Goal: Transaction & Acquisition: Book appointment/travel/reservation

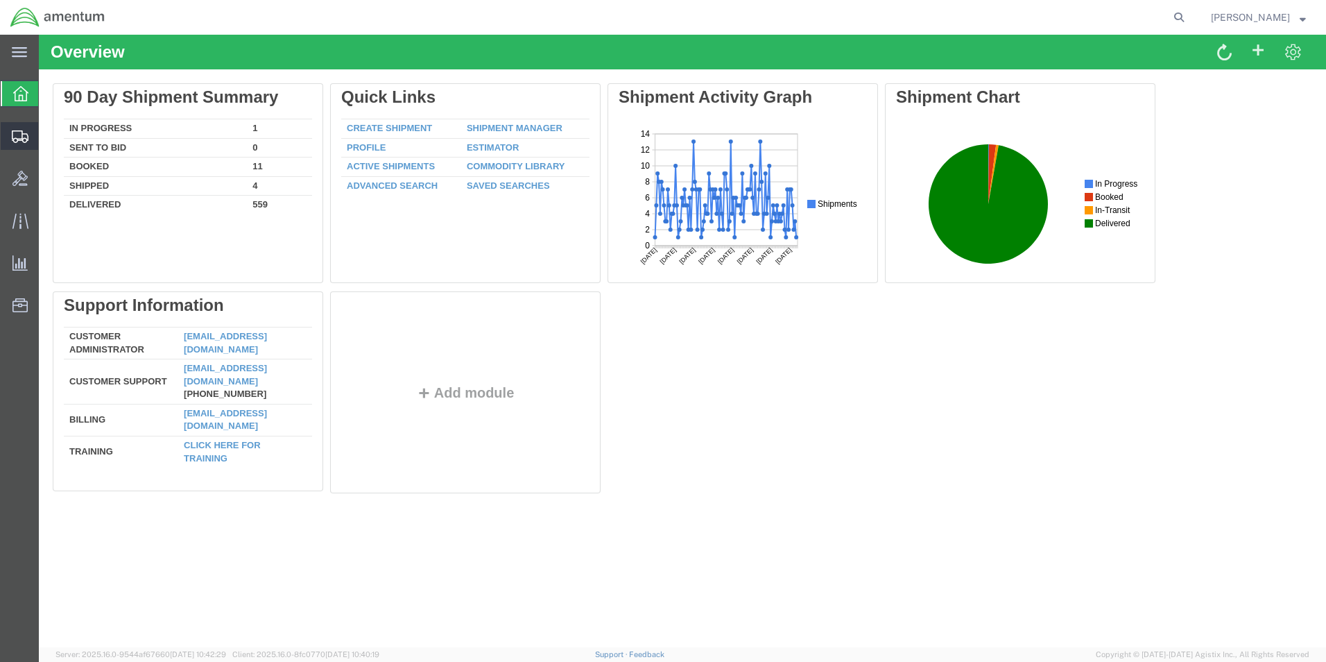
click at [0, 0] on span "Shipment Manager" at bounding box center [0, 0] width 0 height 0
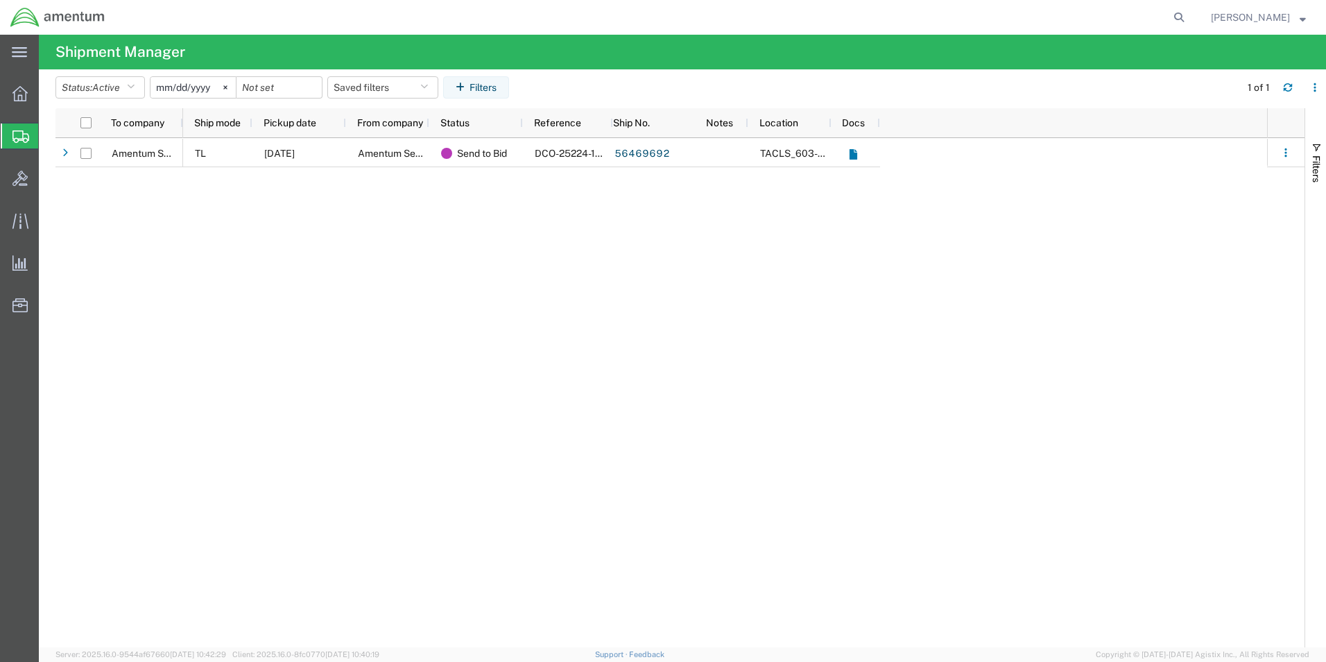
click at [0, 0] on span "Create Shipment" at bounding box center [0, 0] width 0 height 0
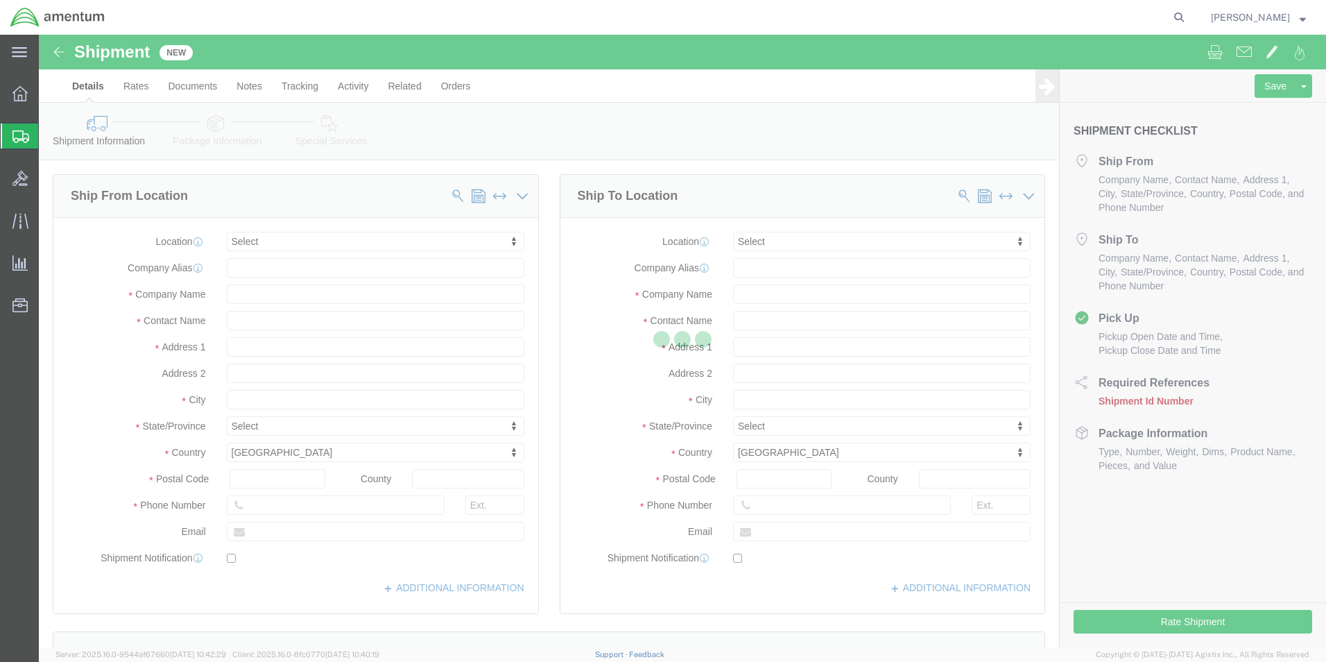
select select
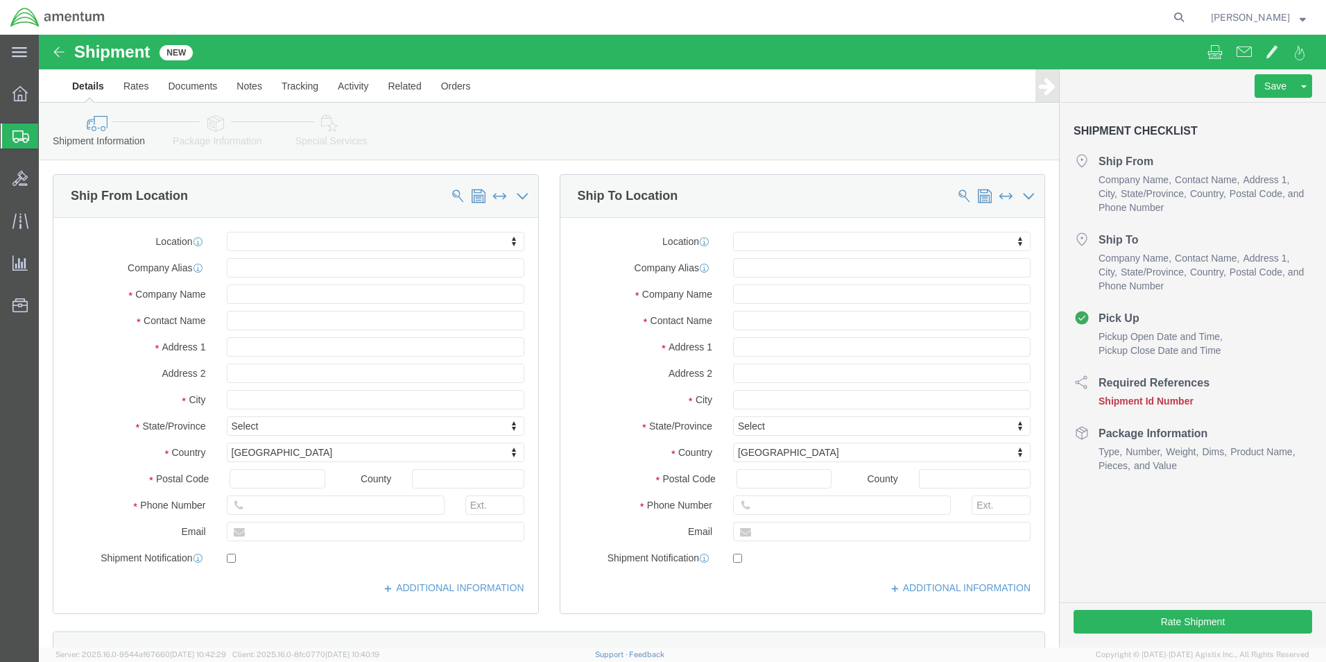
click at [0, 0] on span "Shipment Manager" at bounding box center [0, 0] width 0 height 0
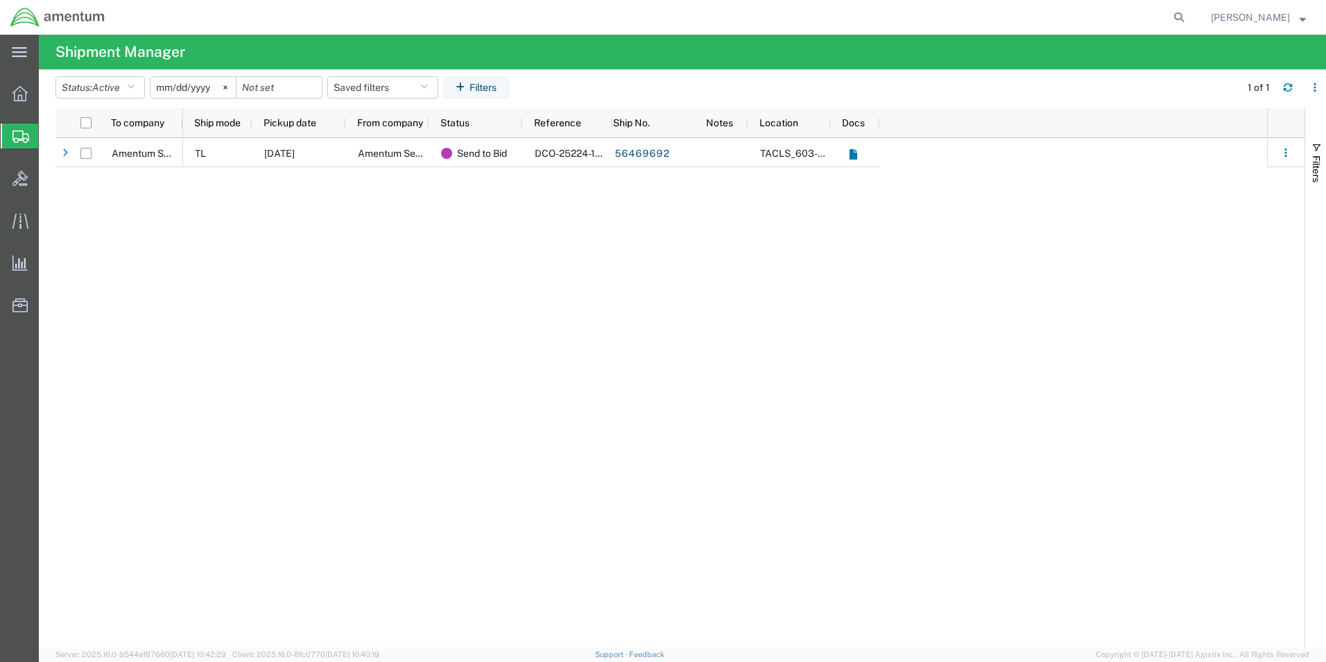
click at [0, 0] on span "Create Shipment" at bounding box center [0, 0] width 0 height 0
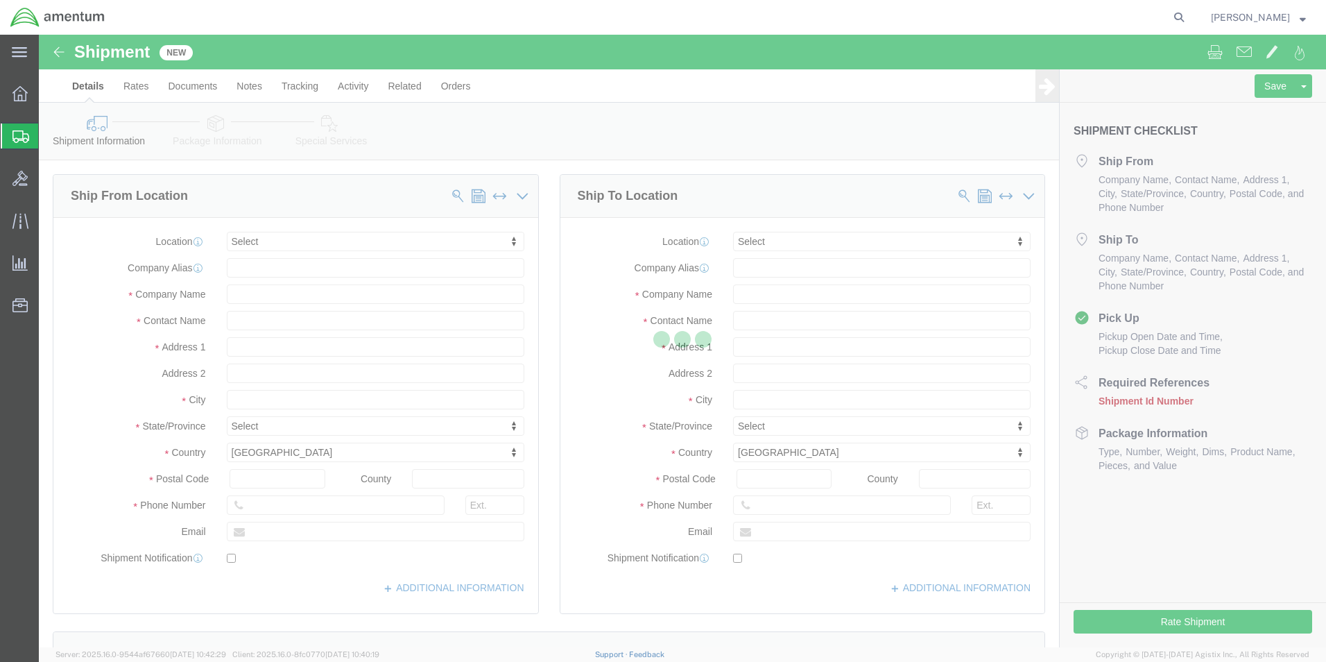
select select
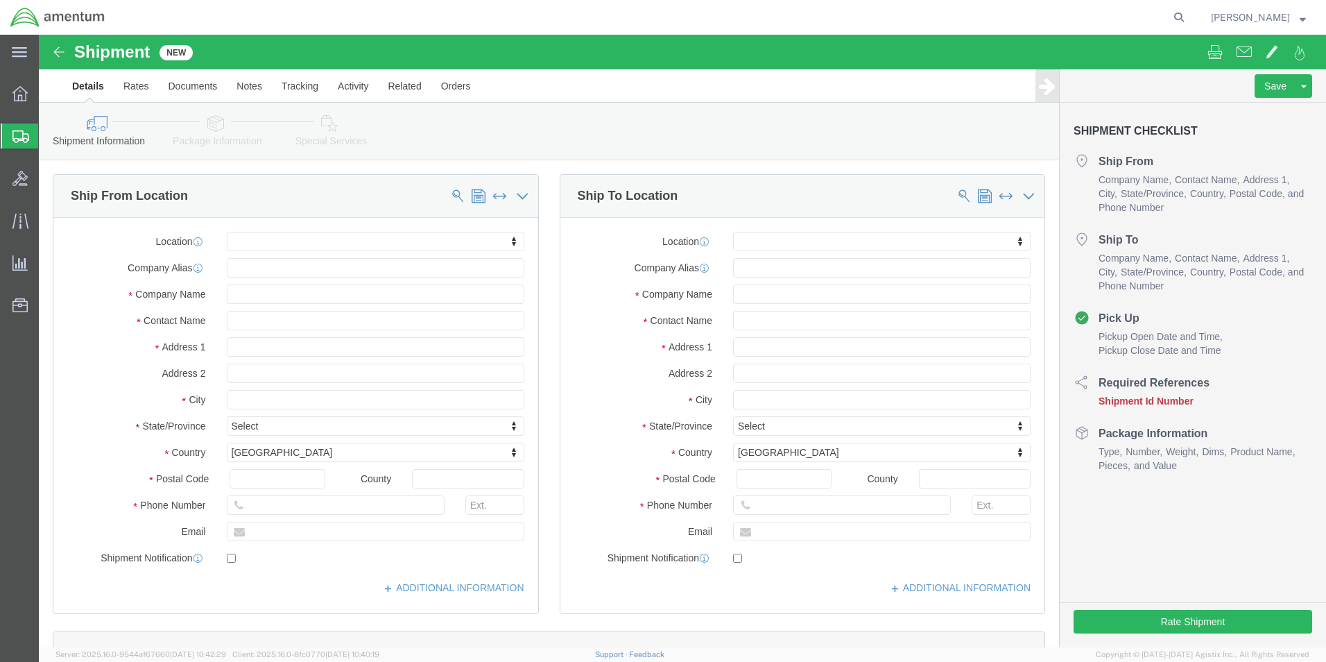
click at [0, 0] on span "Shipment Manager" at bounding box center [0, 0] width 0 height 0
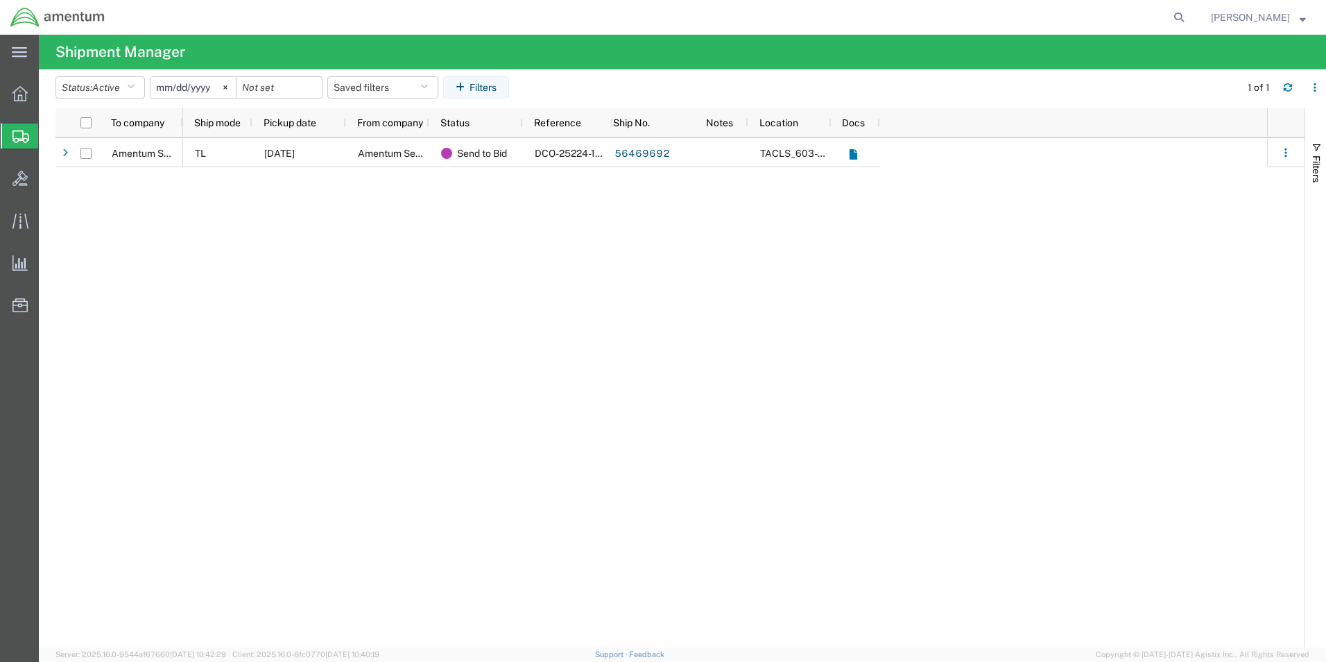
click at [1249, 17] on span "[PERSON_NAME]" at bounding box center [1250, 17] width 79 height 15
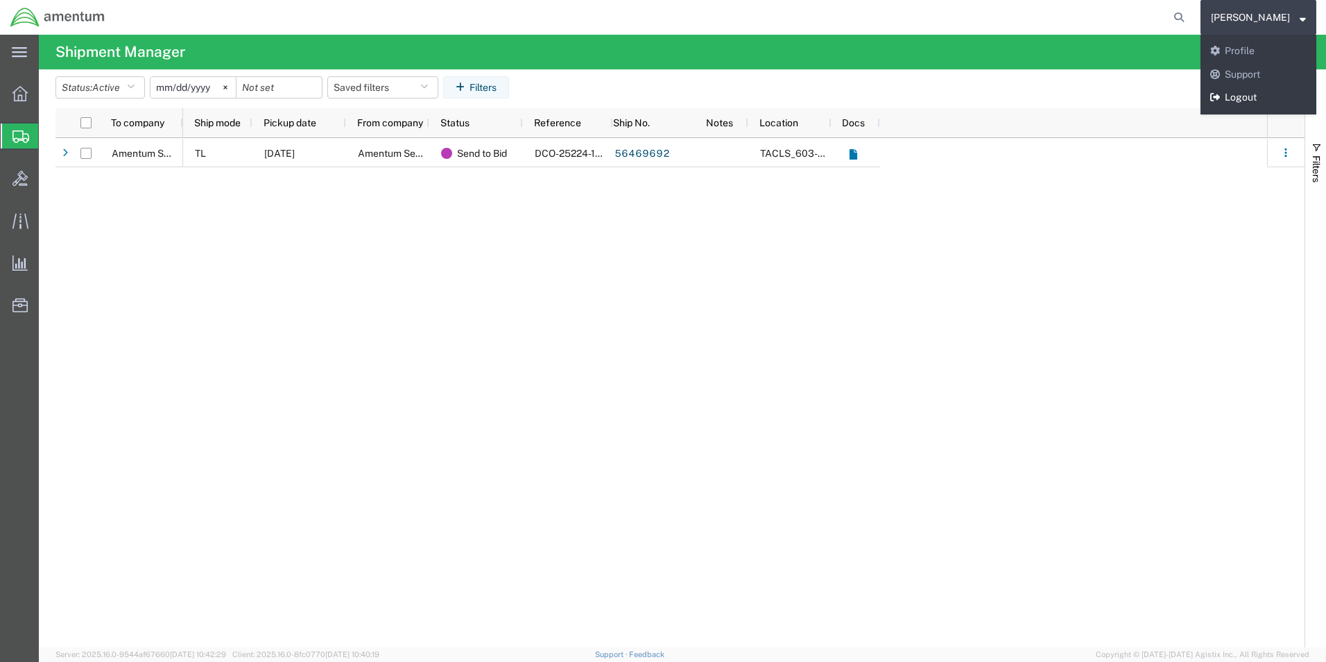
click at [1240, 94] on link "Logout" at bounding box center [1258, 98] width 116 height 24
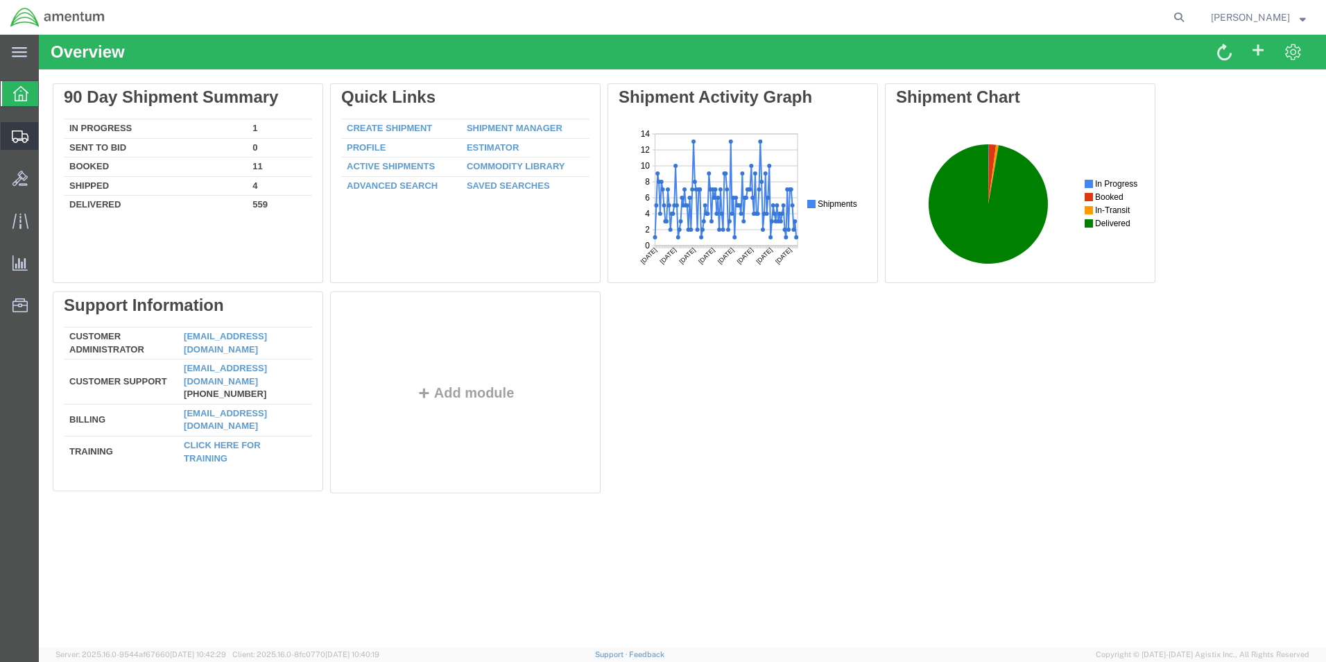
click at [0, 0] on span "Shipment Manager" at bounding box center [0, 0] width 0 height 0
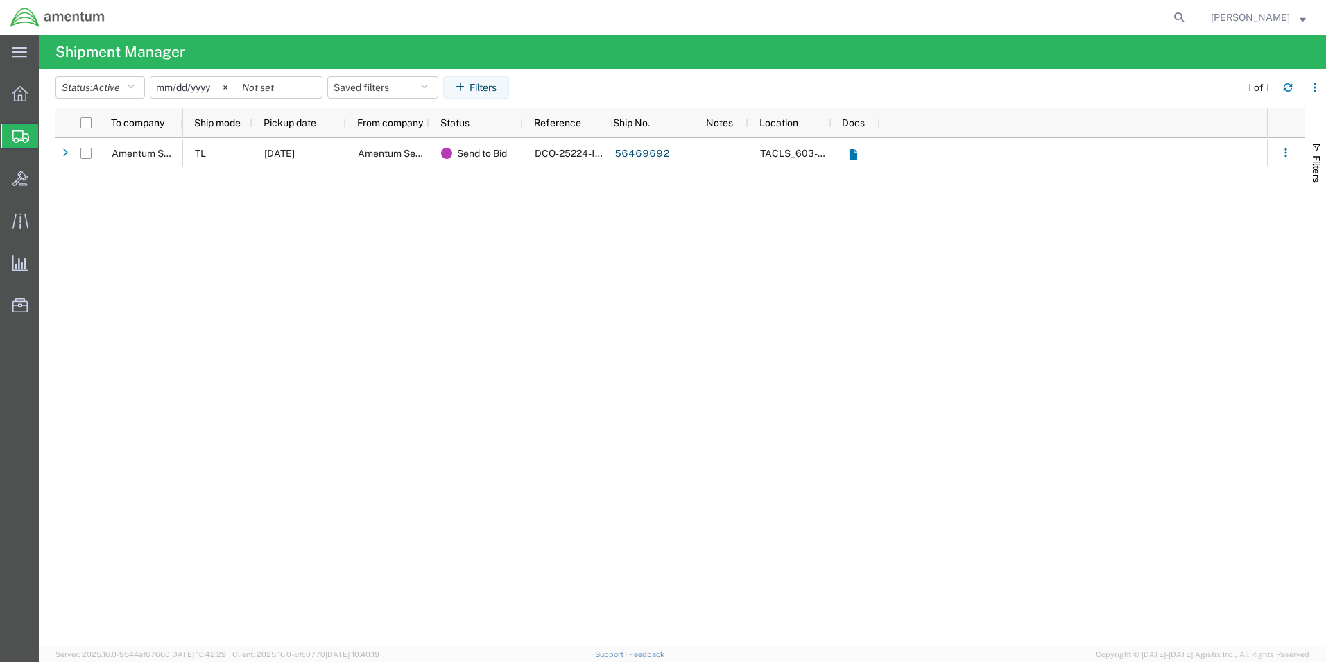
click at [207, 85] on input "[DATE]" at bounding box center [192, 87] width 85 height 21
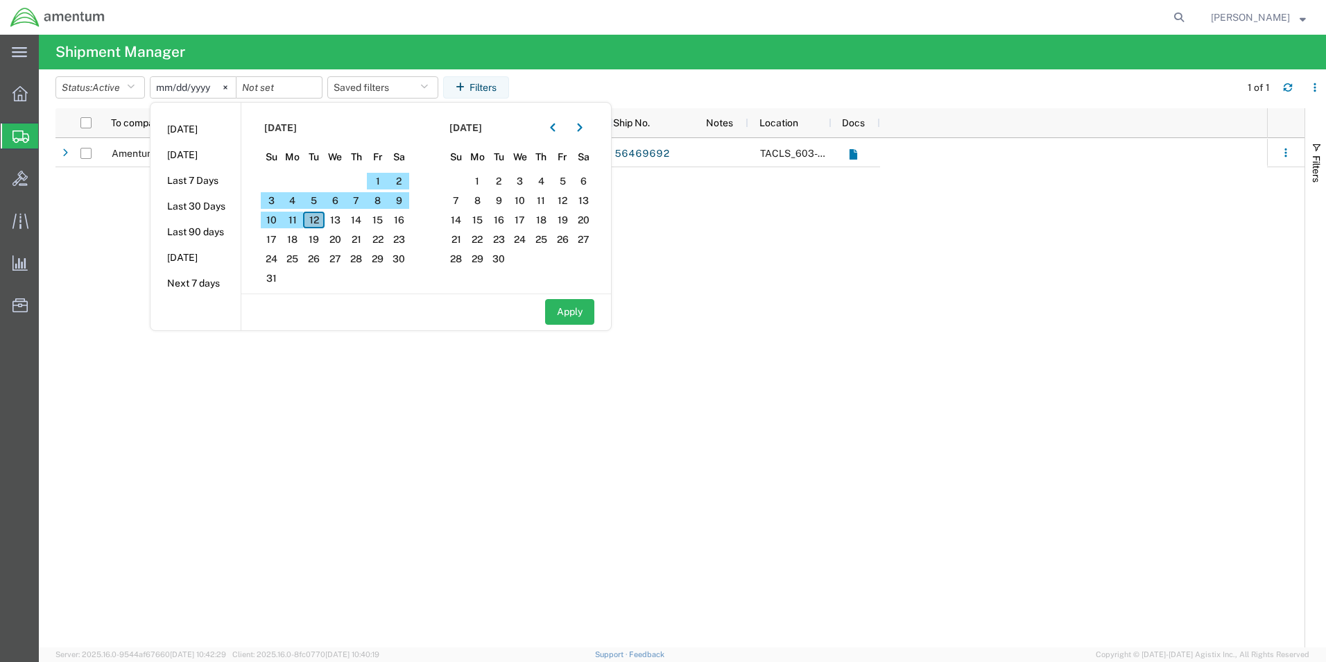
click at [315, 222] on span "12" at bounding box center [313, 219] width 21 height 17
click at [577, 309] on button "Apply" at bounding box center [569, 312] width 49 height 26
type input "2025-08-12"
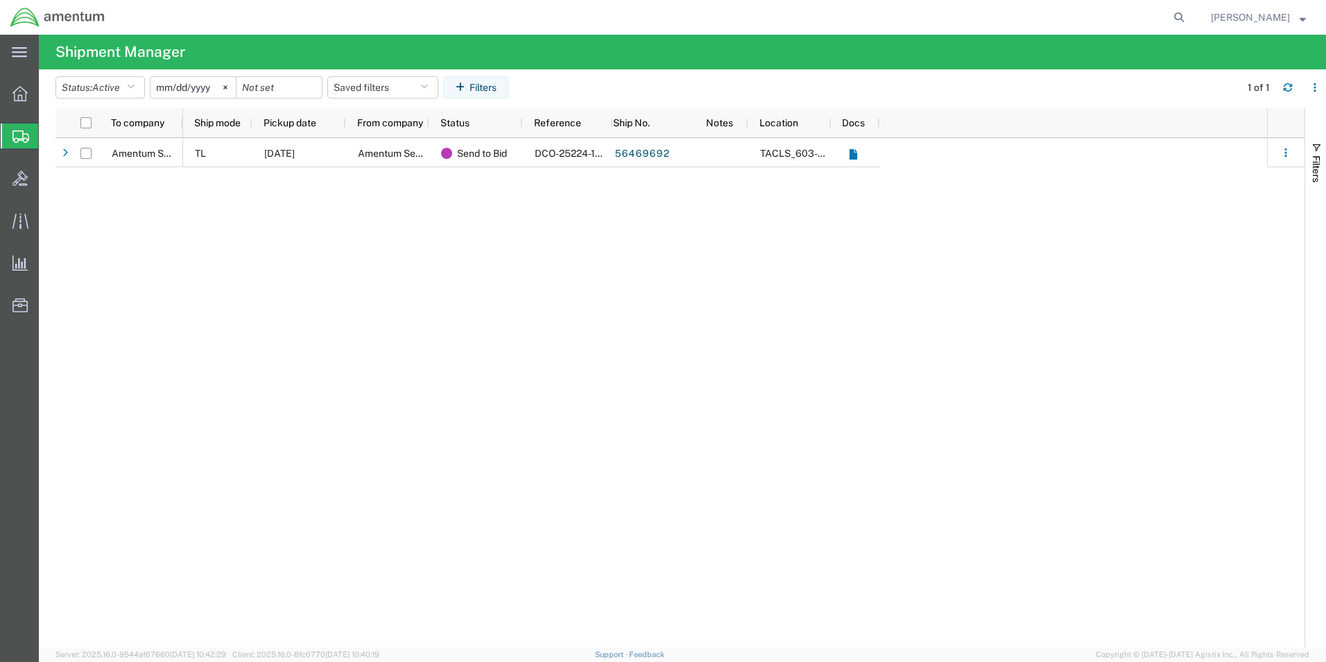
click at [163, 193] on div "Amentum Services, Inc. TL 08/13/2025 Amentum Services, Inc. Send to Bid DCO-252…" at bounding box center [679, 392] width 1249 height 509
click at [0, 0] on span "Create Shipment" at bounding box center [0, 0] width 0 height 0
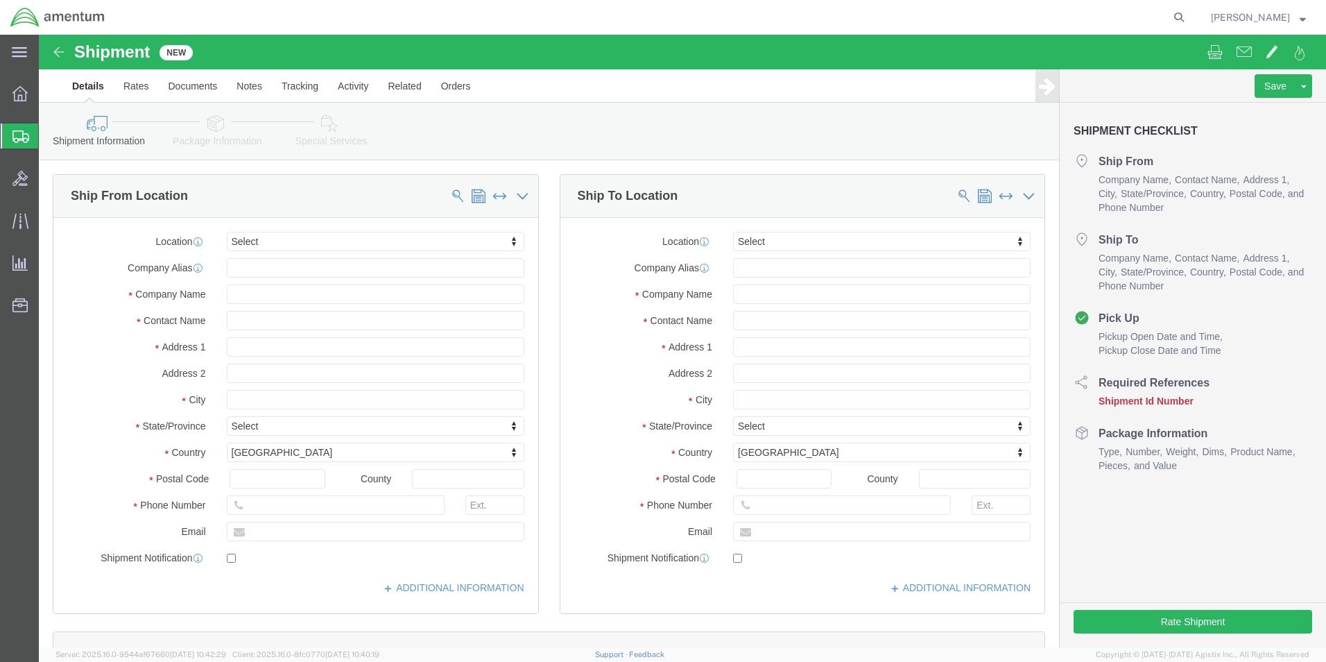
select select
click at [0, 0] on span "Shipment Manager" at bounding box center [0, 0] width 0 height 0
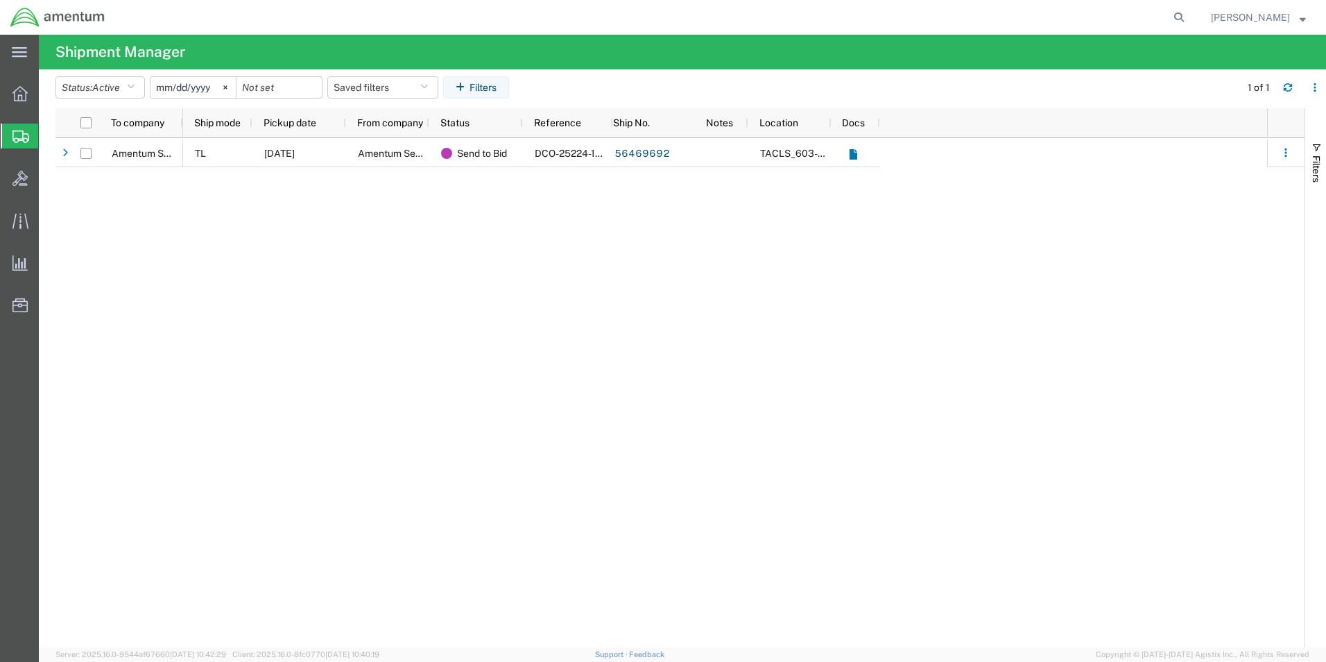
click at [0, 0] on span "Create Shipment" at bounding box center [0, 0] width 0 height 0
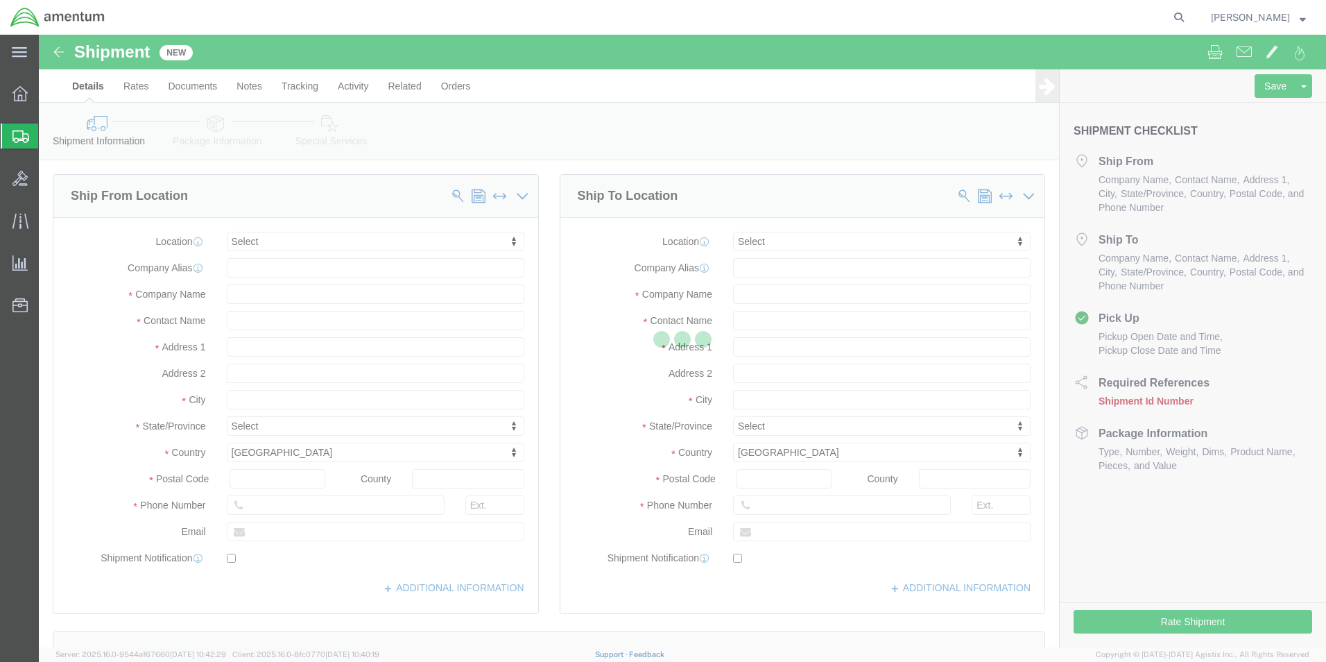
select select
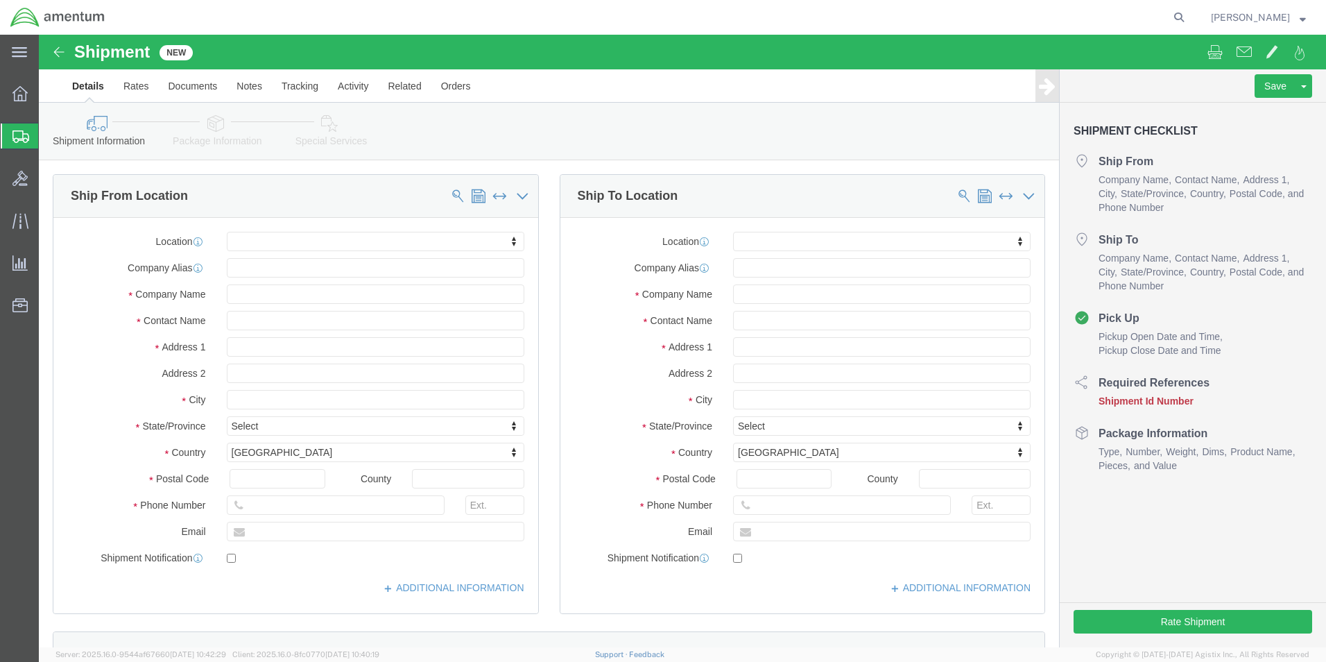
click at [0, 0] on span "Shipment Manager" at bounding box center [0, 0] width 0 height 0
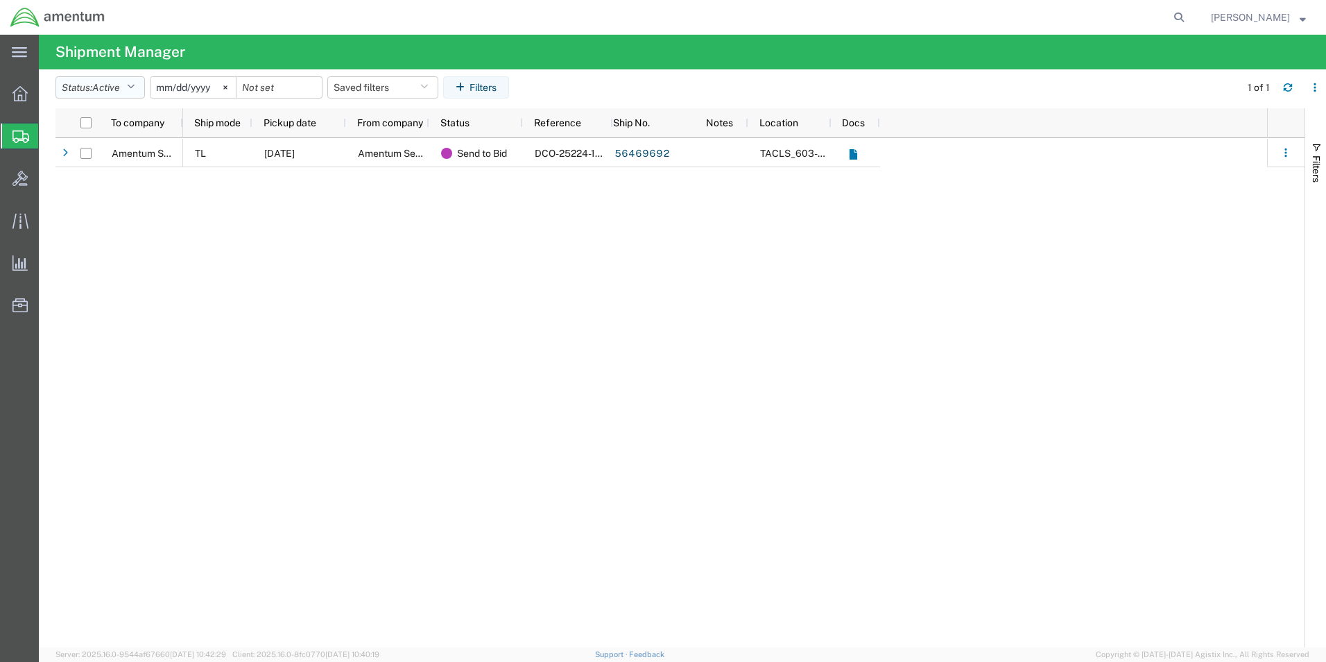
click at [135, 88] on icon "button" at bounding box center [131, 88] width 8 height 10
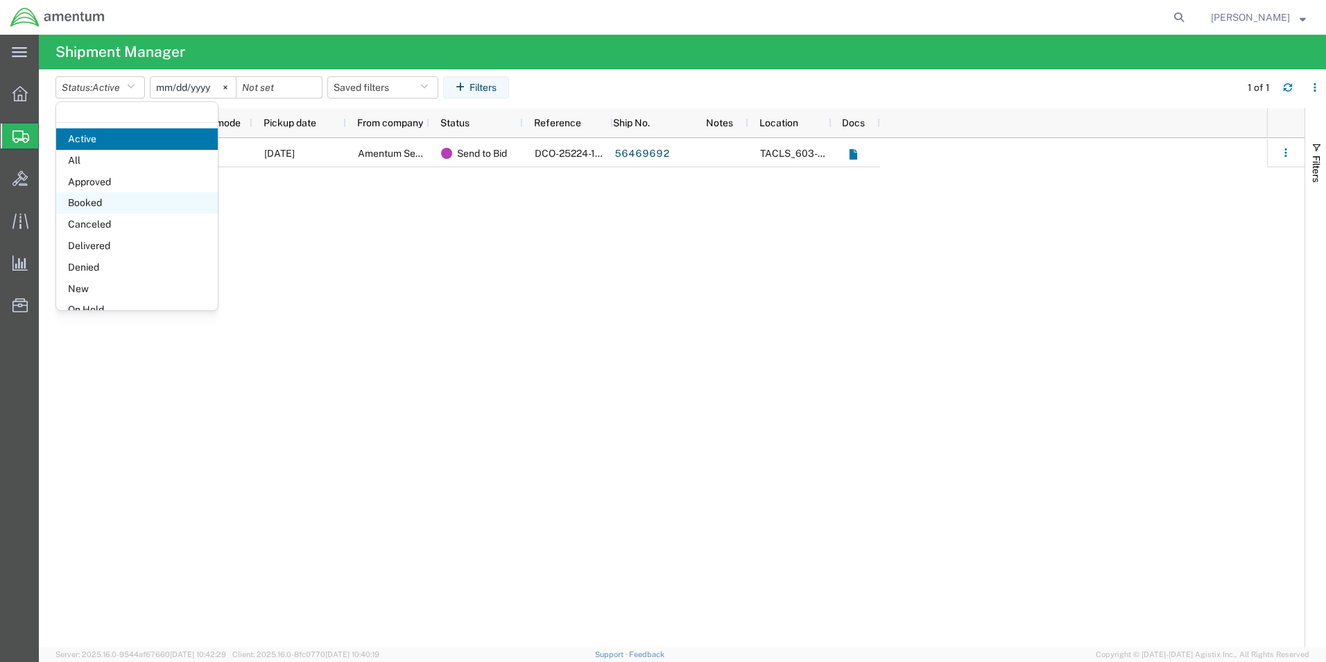
click at [95, 199] on span "Booked" at bounding box center [137, 202] width 162 height 21
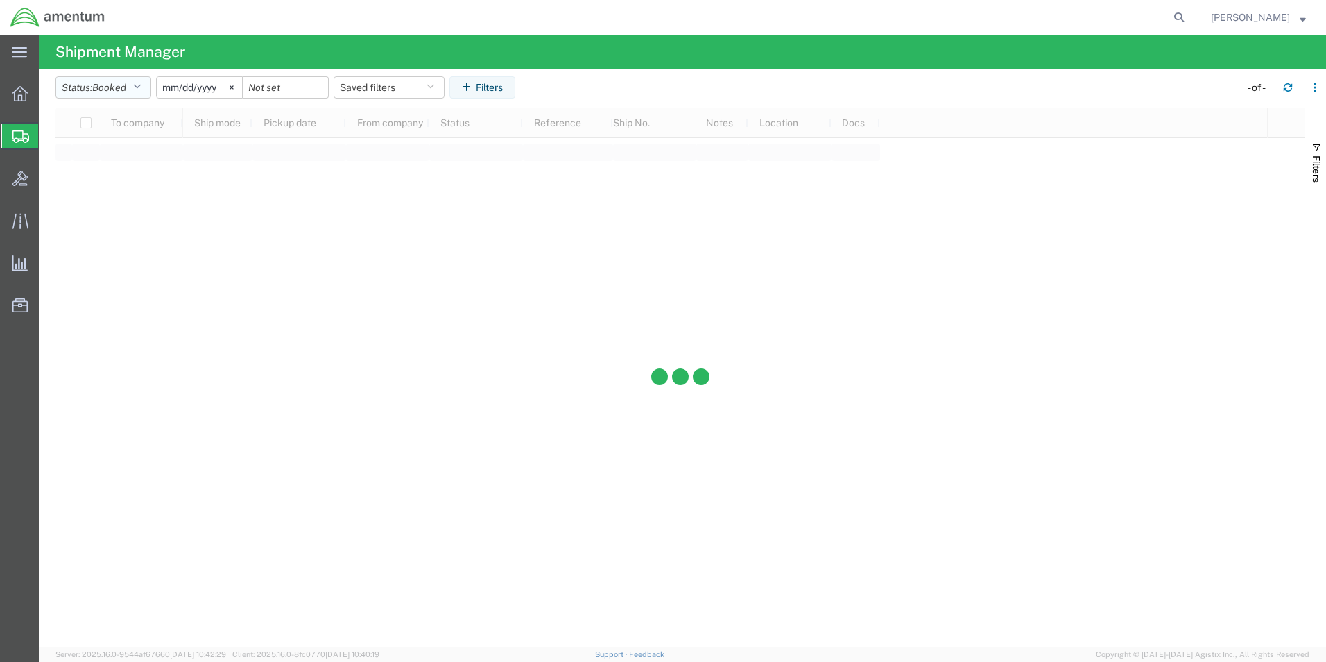
click at [126, 89] on span "Booked" at bounding box center [109, 87] width 34 height 11
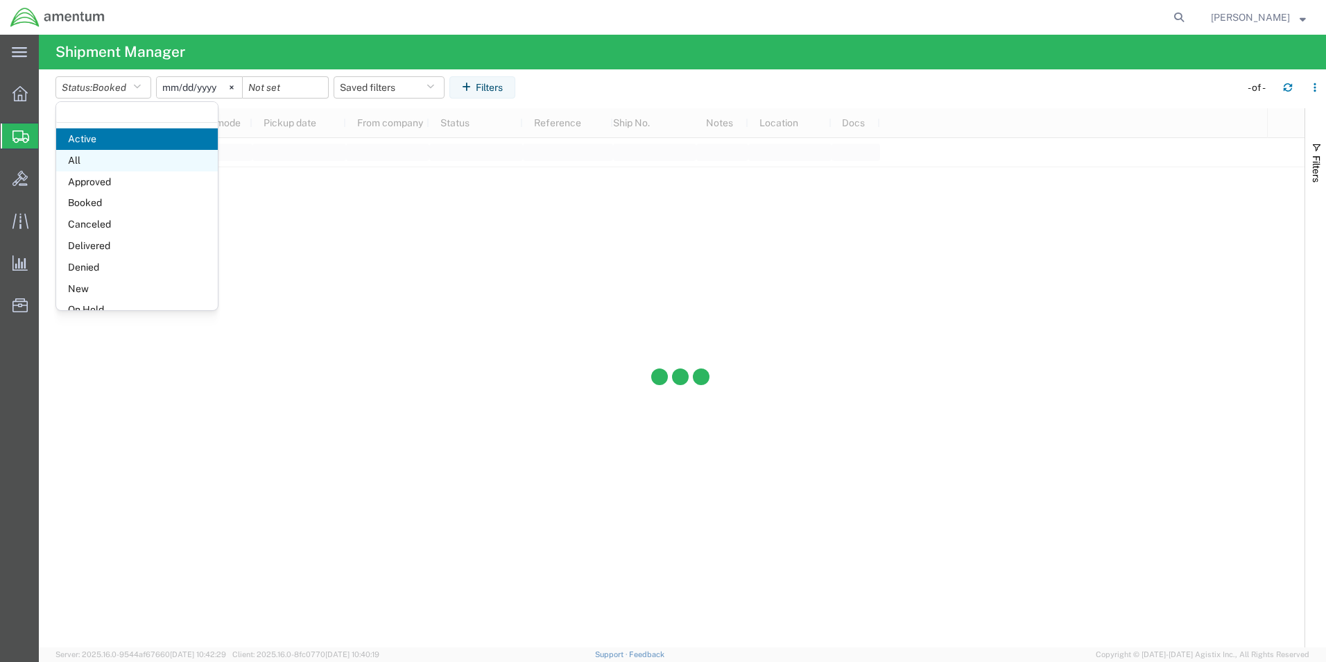
click at [94, 155] on span "All" at bounding box center [137, 160] width 162 height 21
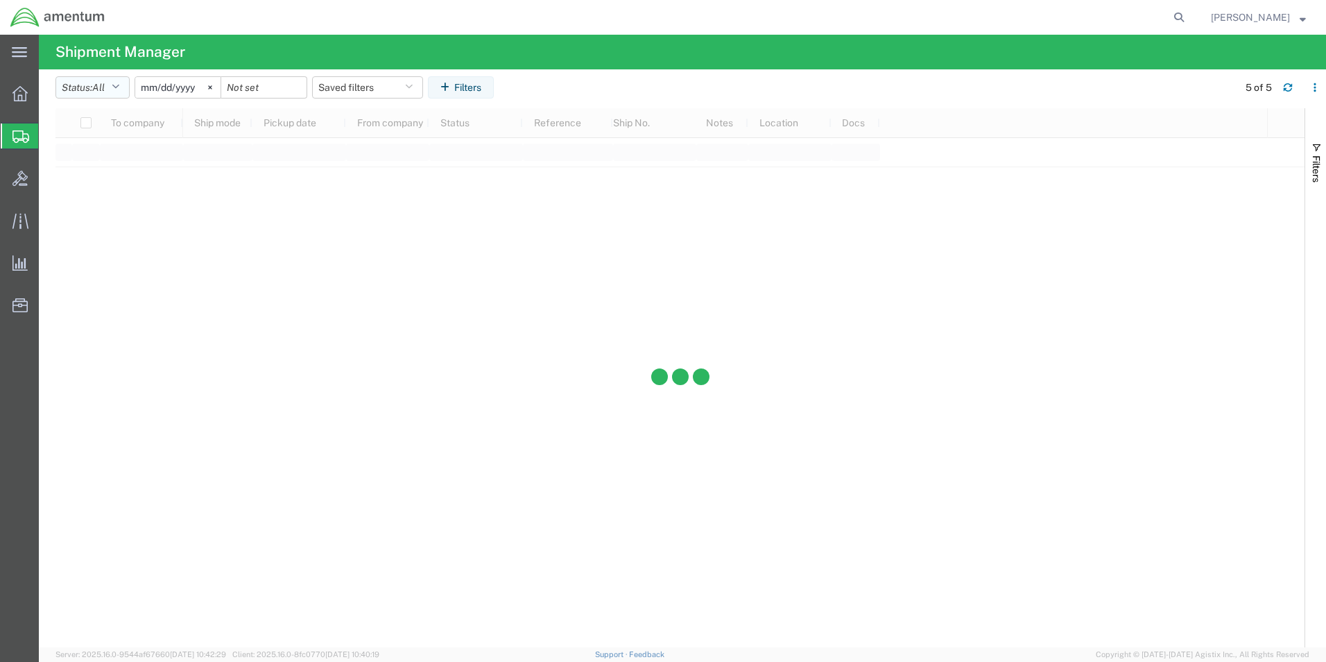
click at [119, 89] on icon "button" at bounding box center [116, 88] width 8 height 10
click at [99, 137] on span "Active" at bounding box center [137, 138] width 162 height 21
click at [1270, 17] on span "[PERSON_NAME]" at bounding box center [1250, 17] width 79 height 15
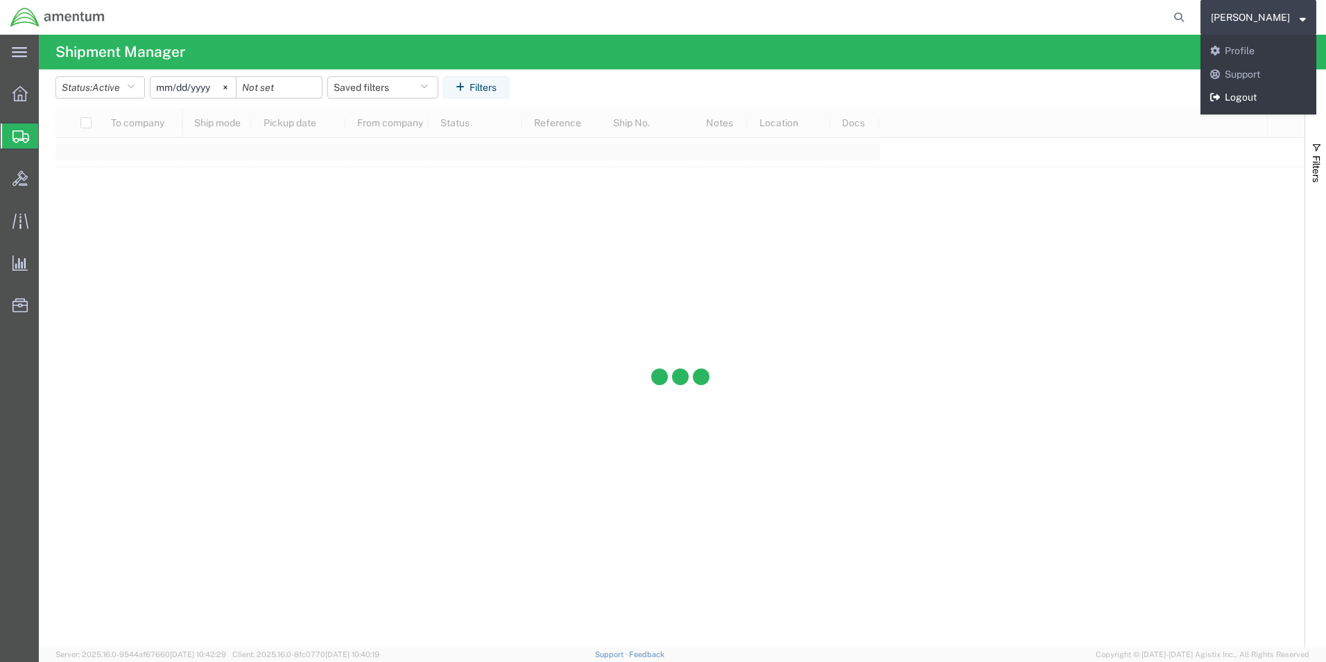
click at [1253, 89] on link "Logout" at bounding box center [1258, 98] width 116 height 24
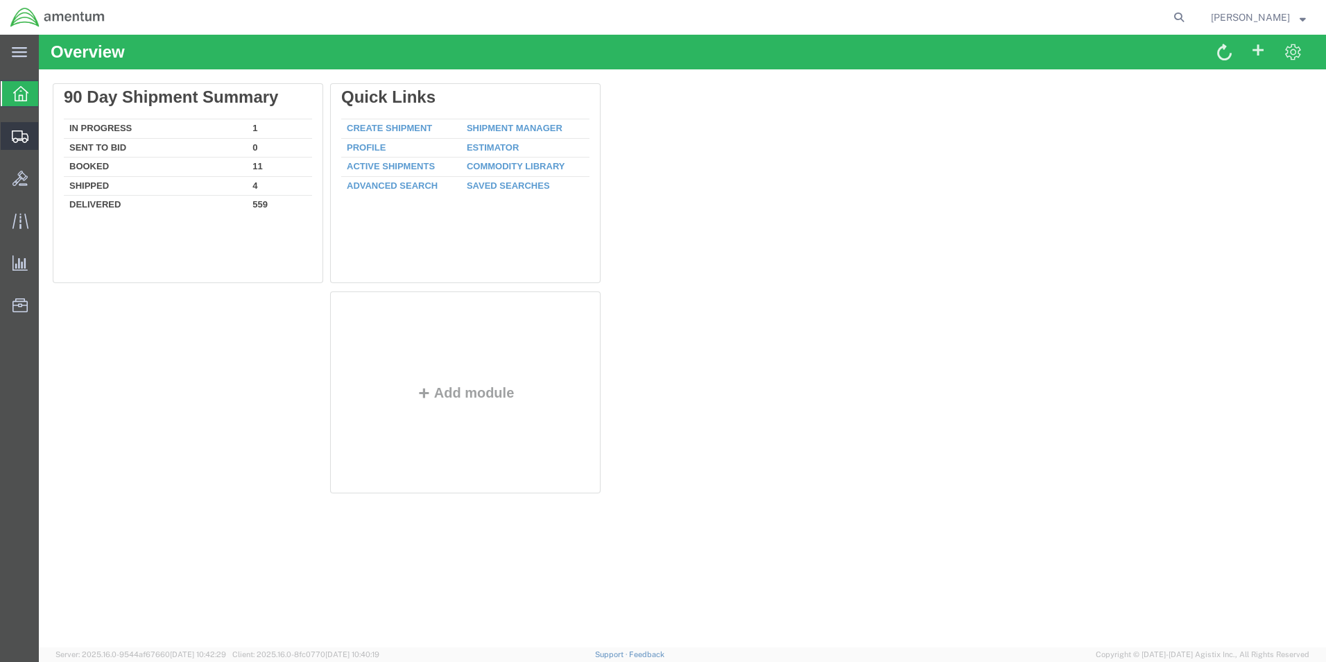
click at [0, 0] on span "Shipment Manager" at bounding box center [0, 0] width 0 height 0
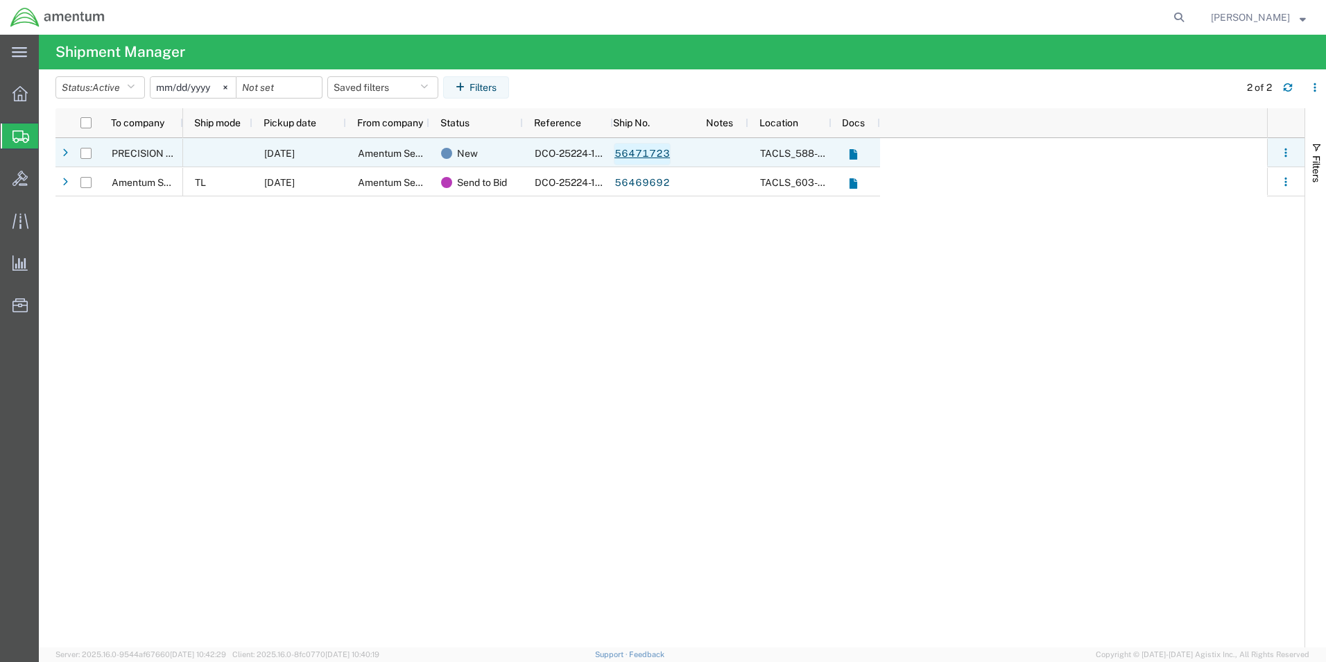
click at [632, 153] on link "56471723" at bounding box center [642, 154] width 57 height 22
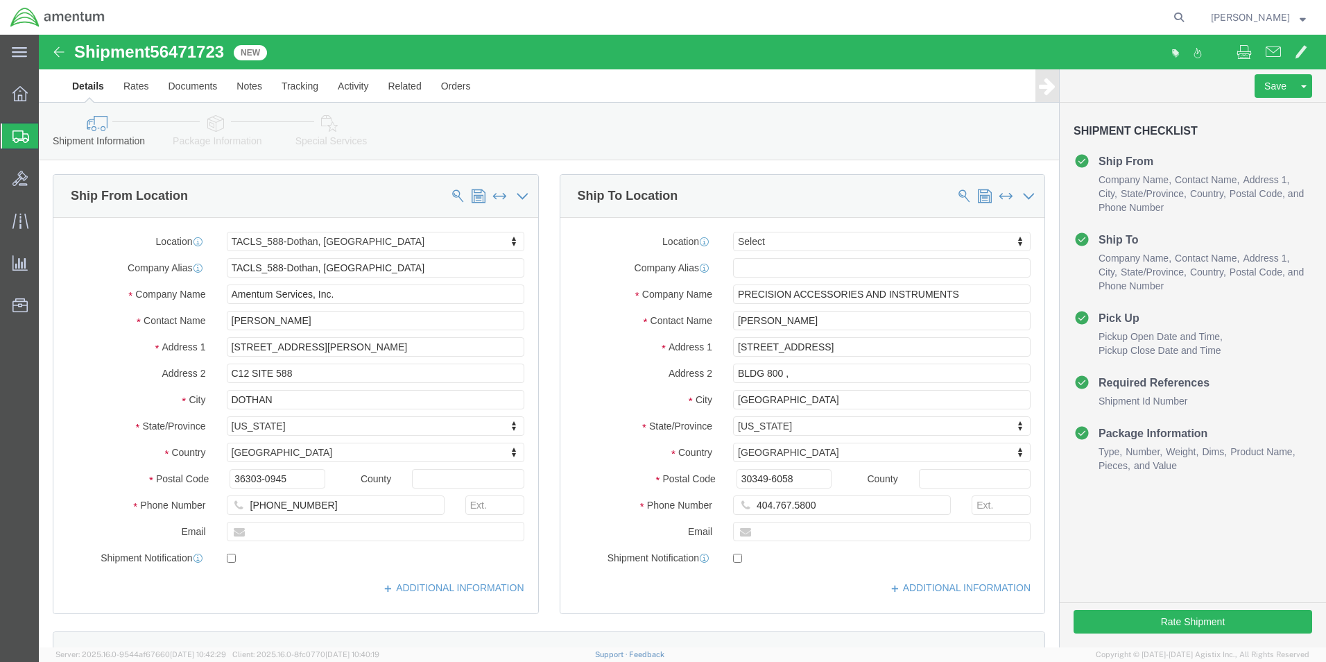
select select "42706"
select select
click input "404.767.5800"
type input "[PHONE_NUMBER]"
click button "Rate Shipment"
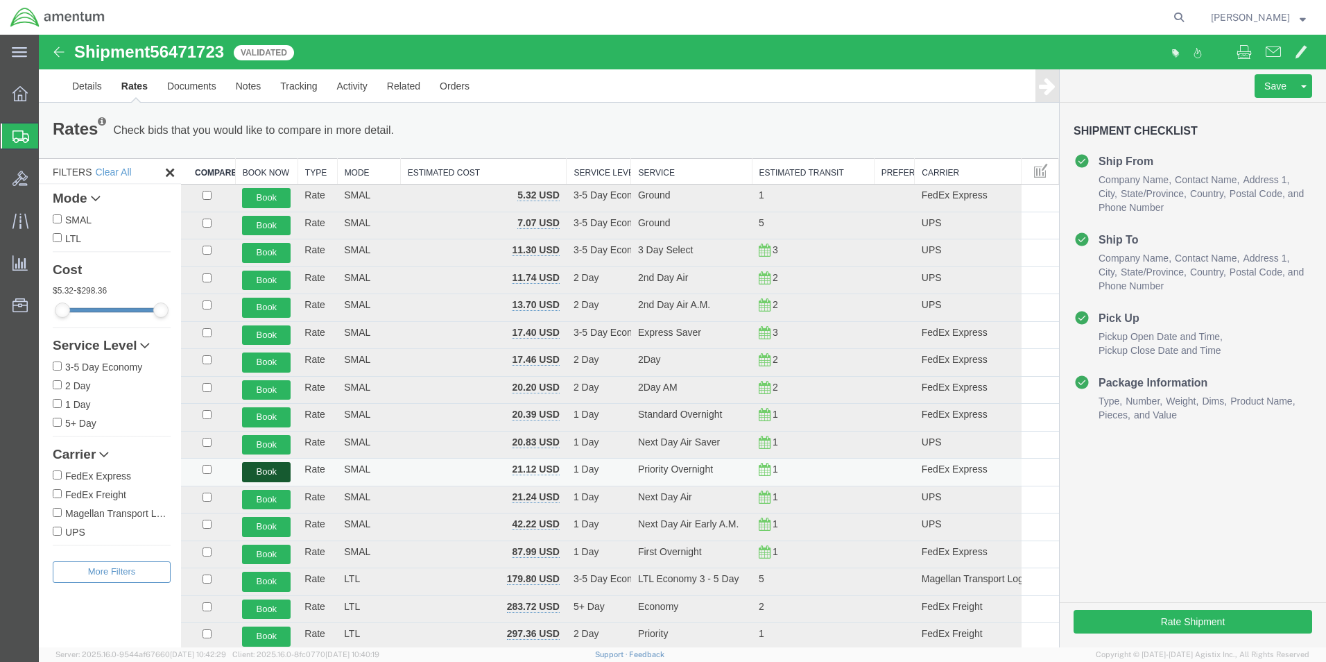
click at [272, 472] on button "Book" at bounding box center [266, 472] width 49 height 20
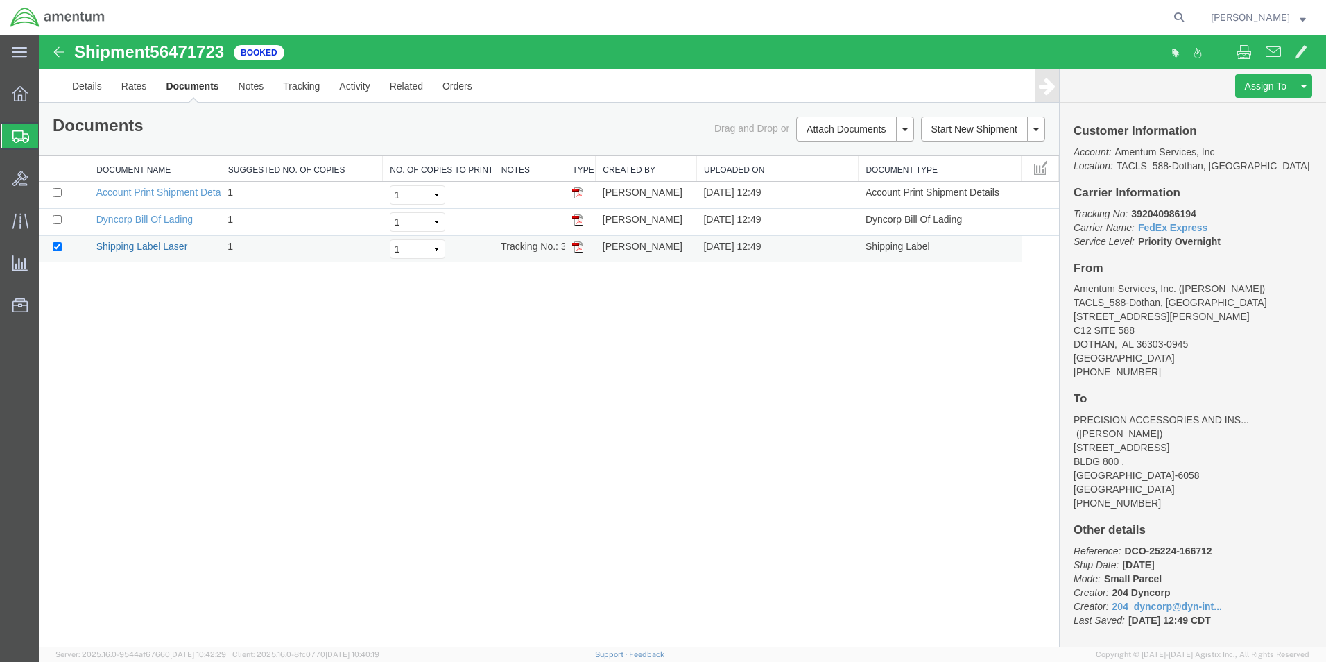
click at [171, 245] on link "Shipping Label Laser" at bounding box center [142, 246] width 92 height 11
